Goal: Transaction & Acquisition: Purchase product/service

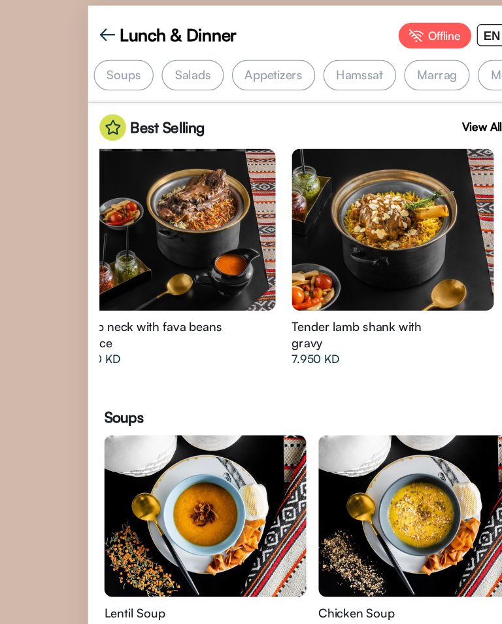
scroll to position [0, 12]
click at [386, 20] on div "EN" at bounding box center [397, 28] width 23 height 16
click at [390, 31] on div at bounding box center [251, 312] width 502 height 624
click at [394, 26] on div "EN" at bounding box center [397, 28] width 23 height 16
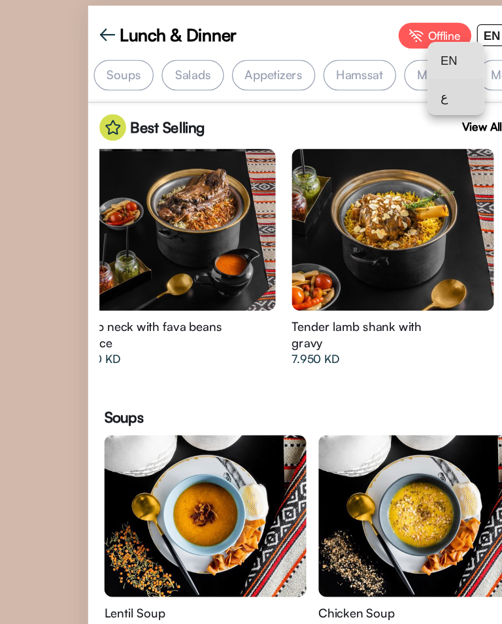
click at [361, 73] on span "ع" at bounding box center [368, 77] width 25 height 29
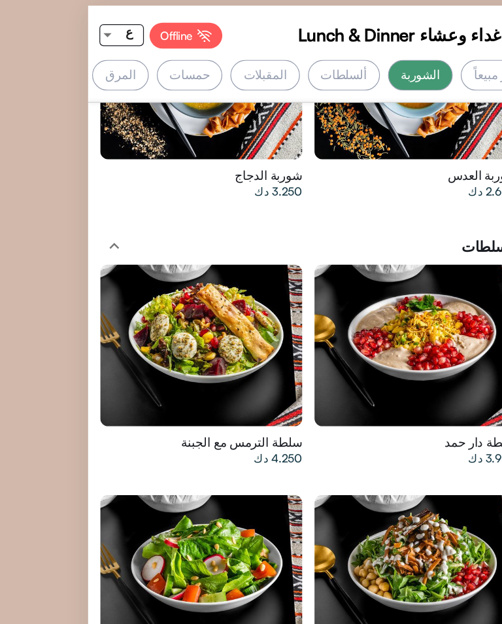
scroll to position [0, 0]
click at [374, 62] on div "الأكثر مبيعاً" at bounding box center [406, 60] width 65 height 25
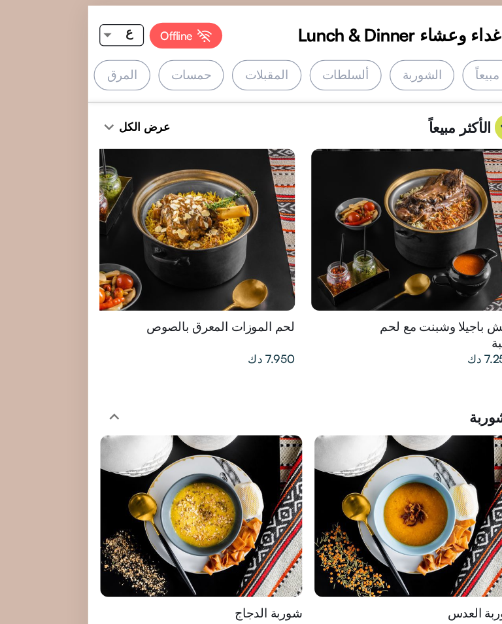
click at [374, 66] on div "الأكثر مبيعاً" at bounding box center [406, 60] width 65 height 25
click at [374, 59] on div "الأكثر مبيعاً" at bounding box center [406, 60] width 65 height 25
click at [374, 57] on div "الأكثر مبيعاً" at bounding box center [406, 60] width 65 height 25
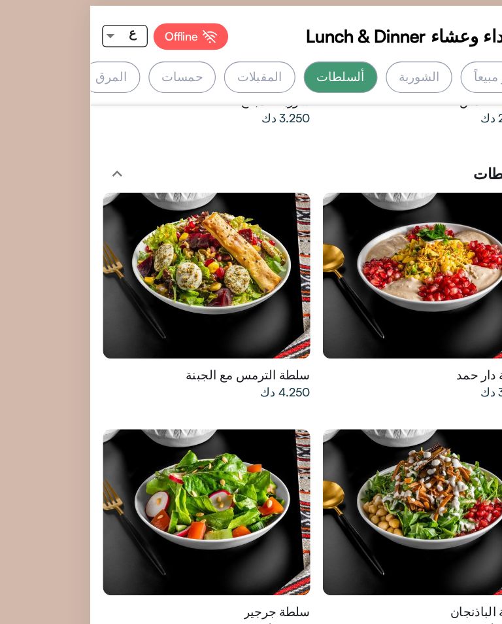
click at [120, 475] on div "سلطة جرجير 2.750 دك" at bounding box center [182, 489] width 124 height 29
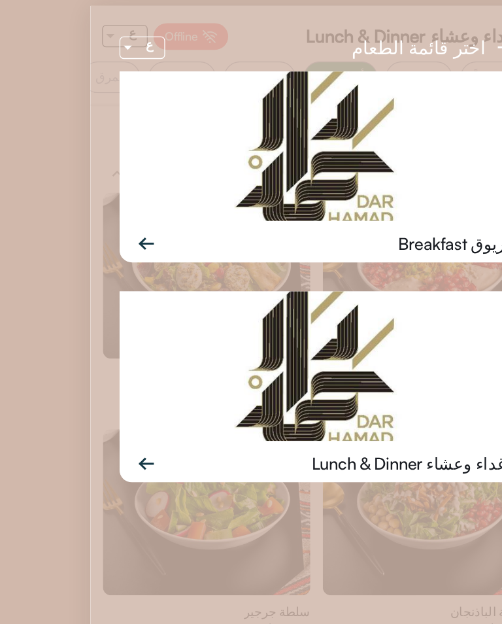
click at [392, 44] on img at bounding box center [400, 37] width 16 height 13
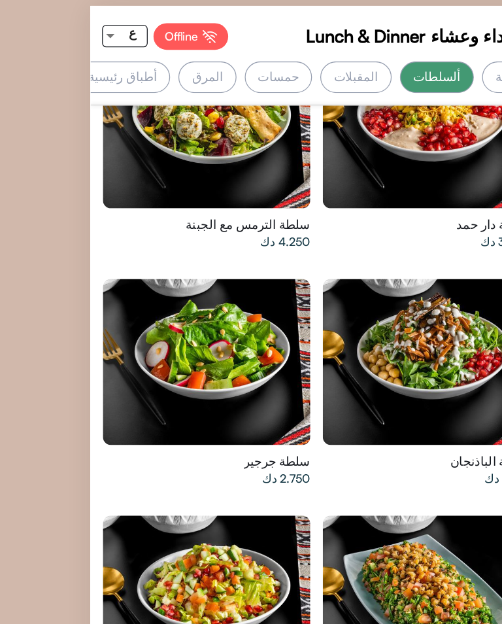
click at [252, 61] on div "المقبلات" at bounding box center [280, 60] width 56 height 25
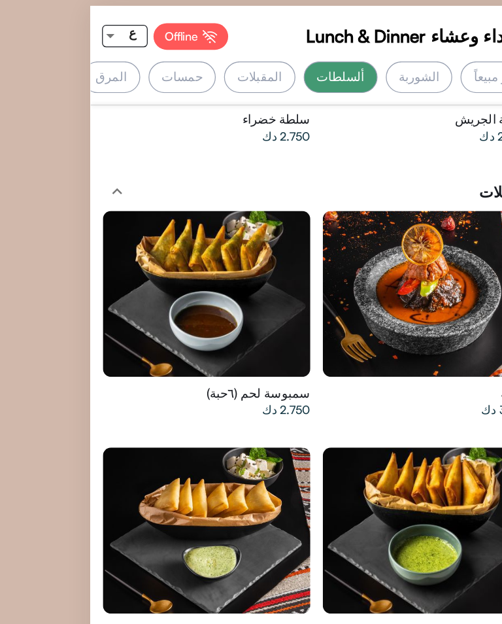
click at [239, 49] on div "ألسلطات" at bounding box center [268, 60] width 58 height 25
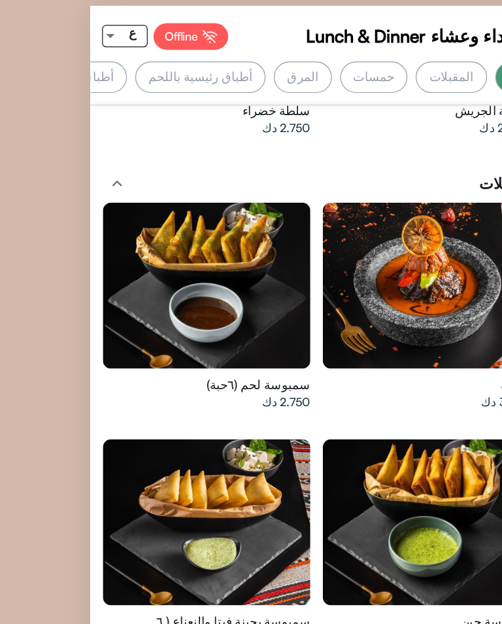
click at [47, 48] on div "أطباق رئيسية بحرية" at bounding box center [50, 60] width 99 height 25
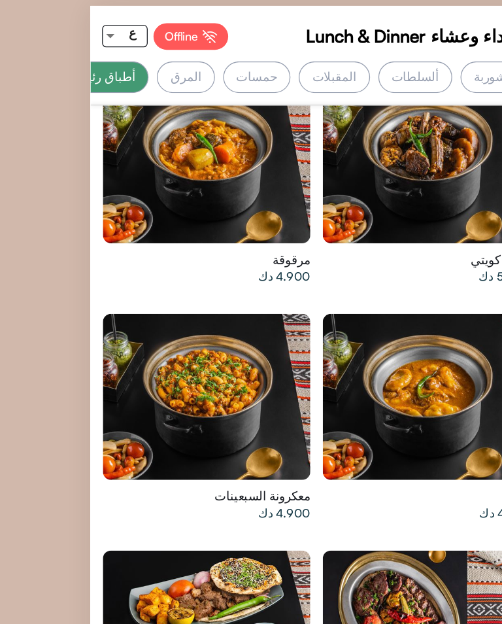
scroll to position [0, -59]
